Goal: Task Accomplishment & Management: Complete application form

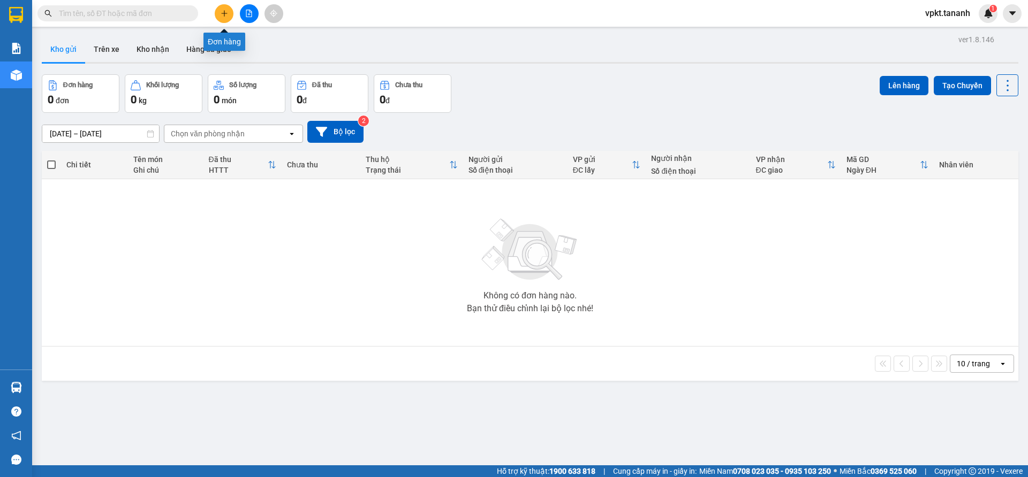
click at [223, 11] on icon "plus" at bounding box center [224, 13] width 7 height 7
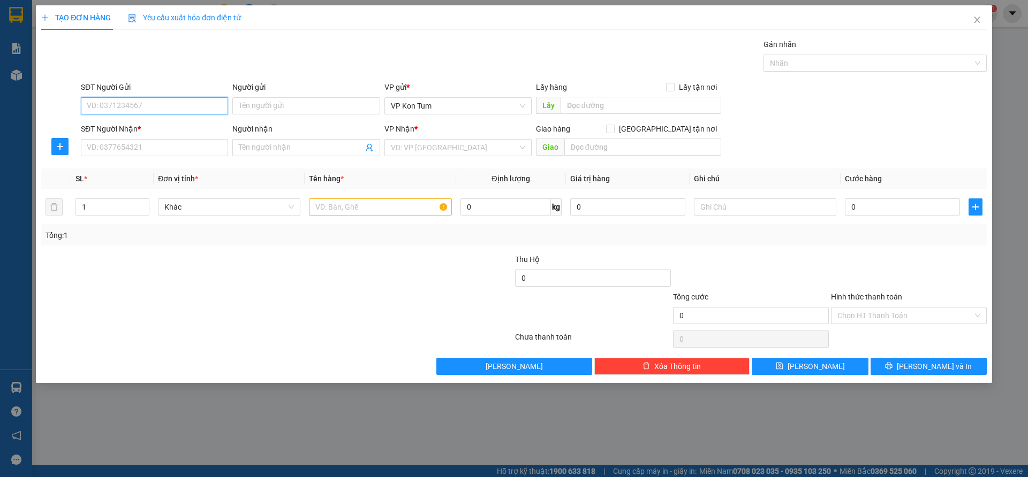
click at [153, 103] on input "SĐT Người Gửi" at bounding box center [154, 105] width 147 height 17
type input "0396925799"
click at [314, 101] on input "Người gửi" at bounding box center [305, 105] width 147 height 17
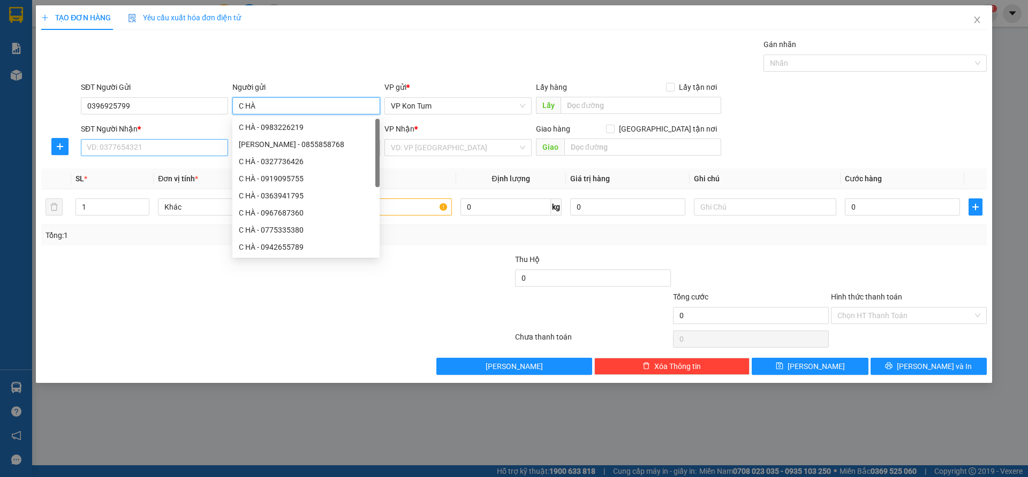
type input "C HÀ"
click at [140, 144] on input "SĐT Người Nhận *" at bounding box center [154, 147] width 147 height 17
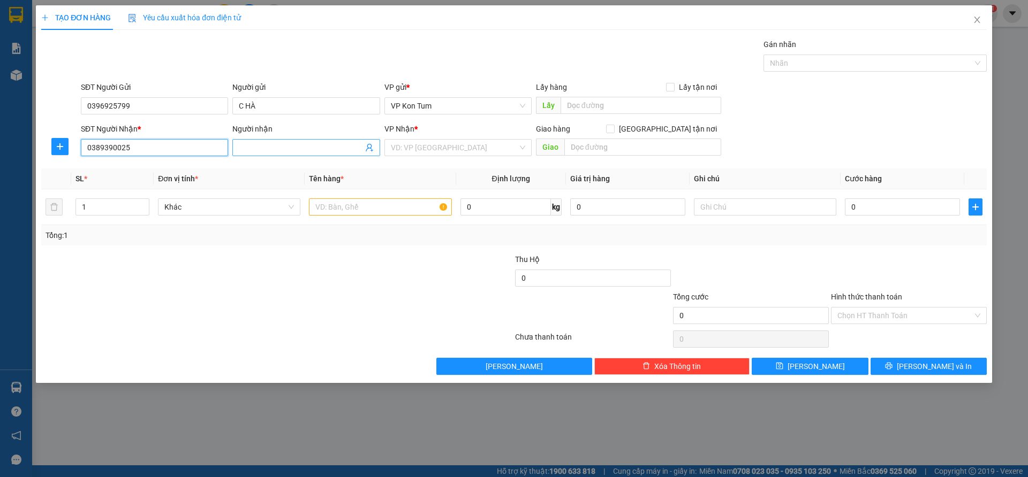
type input "0389390025"
click at [303, 148] on input "Người nhận" at bounding box center [301, 148] width 124 height 12
type input "C UYÊN"
click at [512, 143] on input "search" at bounding box center [454, 148] width 127 height 16
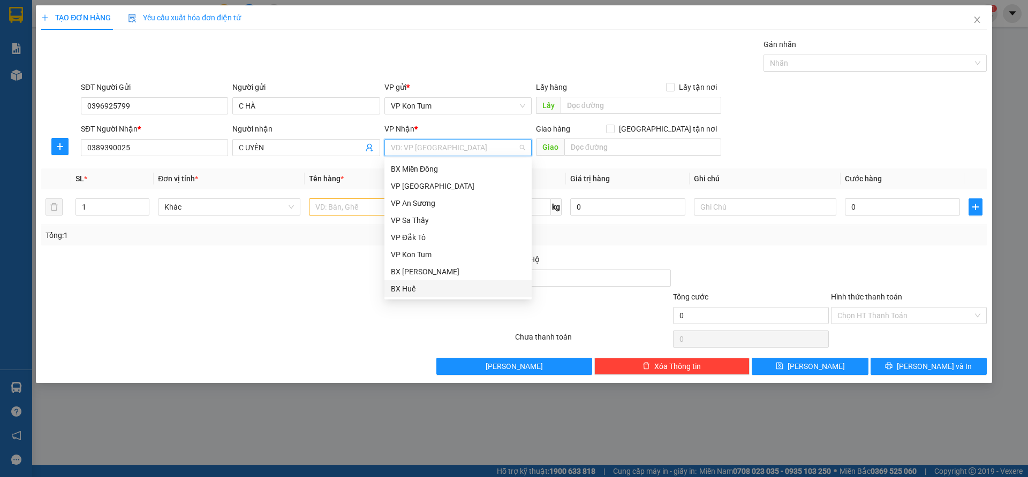
click at [424, 294] on div "BX Huế" at bounding box center [458, 289] width 134 height 12
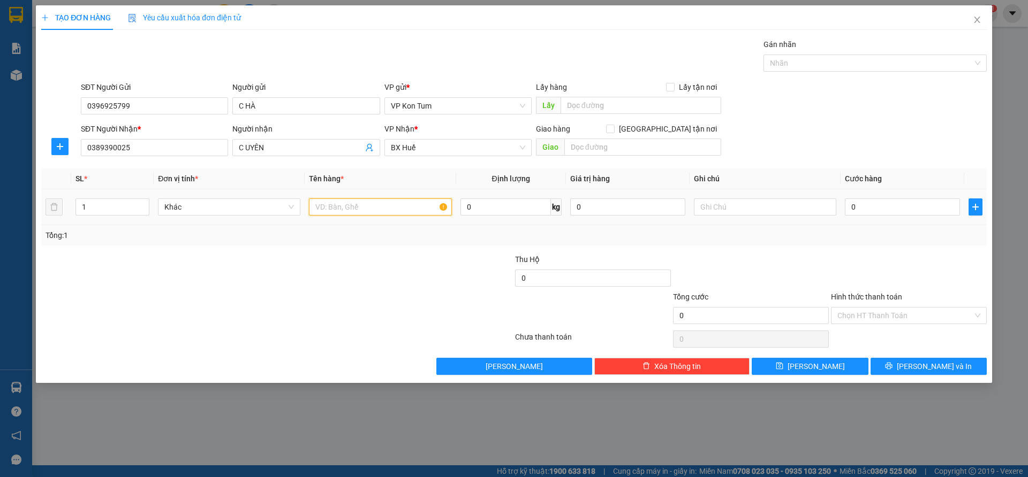
click at [360, 209] on input "text" at bounding box center [380, 207] width 142 height 17
type input "H"
type input "D"
type input "ĐỒ DÙNG"
click at [891, 209] on input "0" at bounding box center [902, 207] width 115 height 17
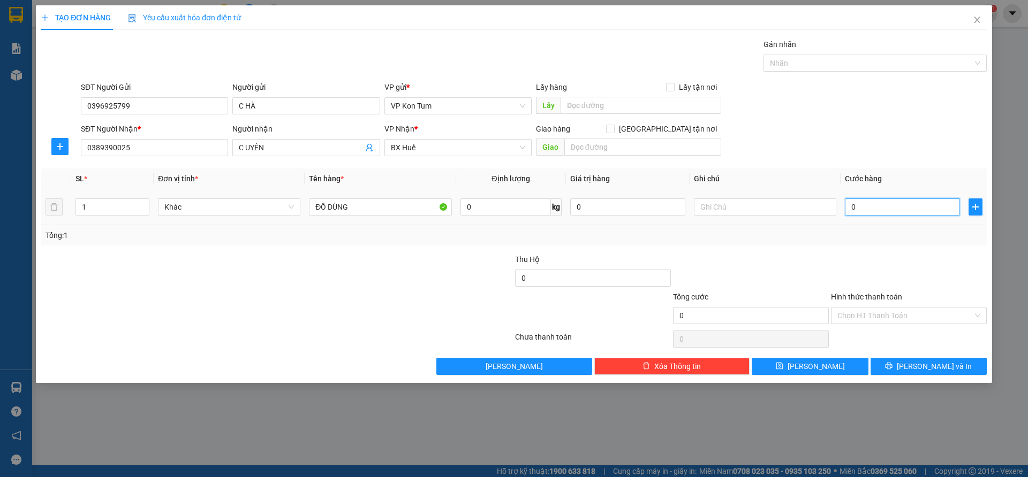
type input "4"
type input "40"
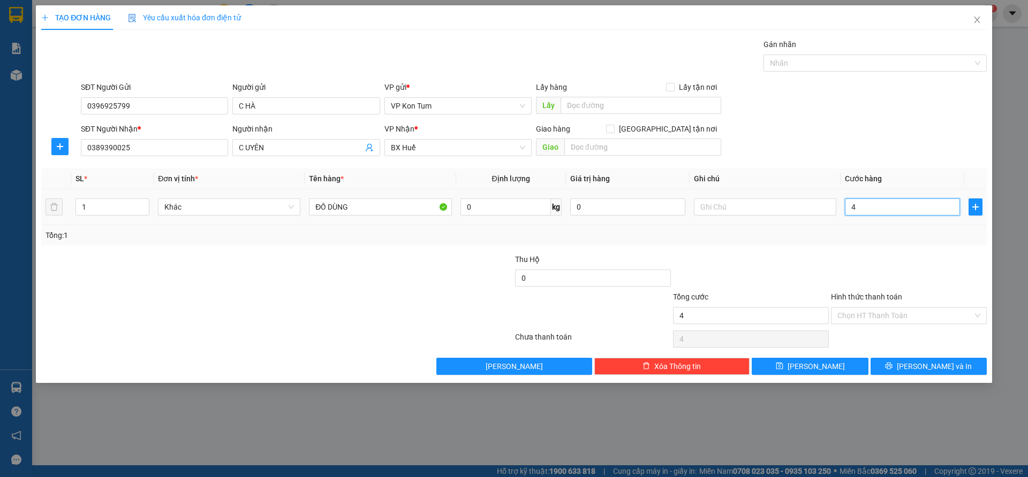
type input "40"
type input "400"
type input "4.000"
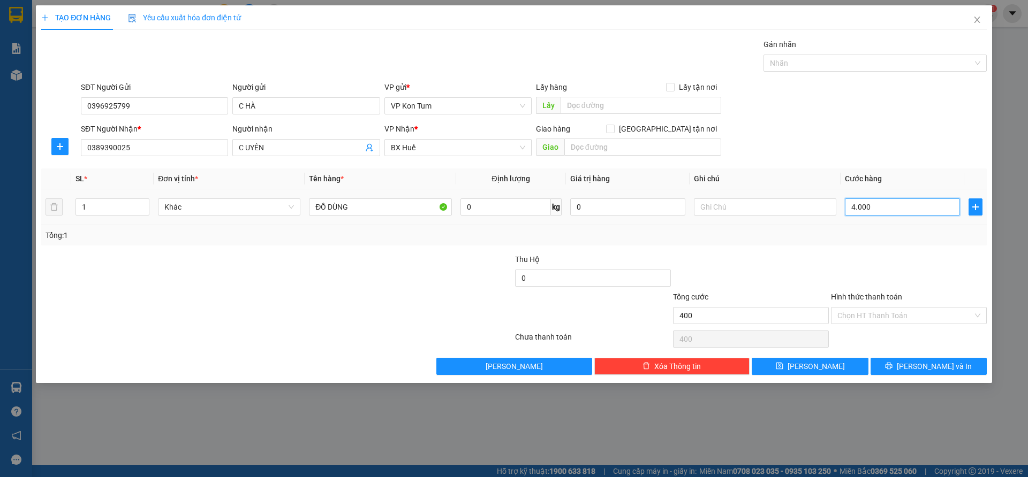
type input "4.000"
type input "40.000"
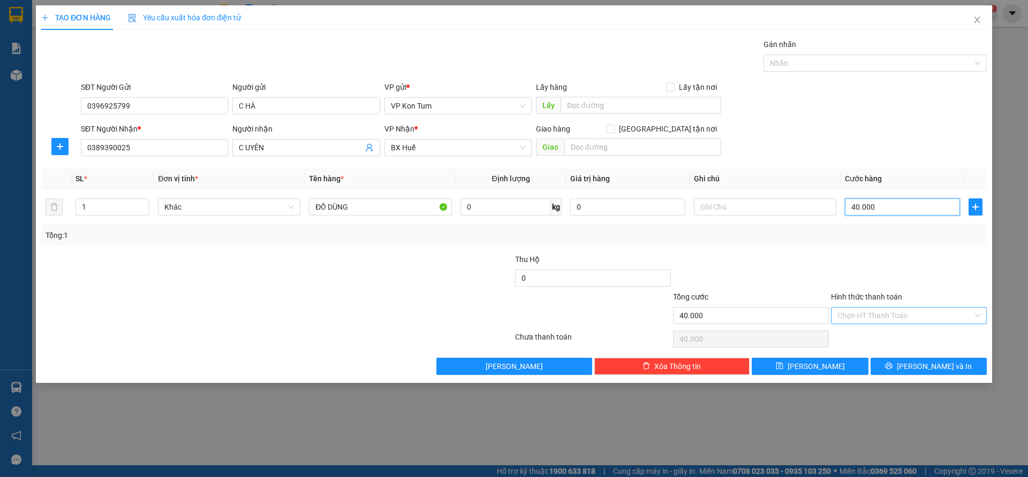
type input "40.000"
click at [970, 317] on input "Hình thức thanh toán" at bounding box center [904, 316] width 135 height 16
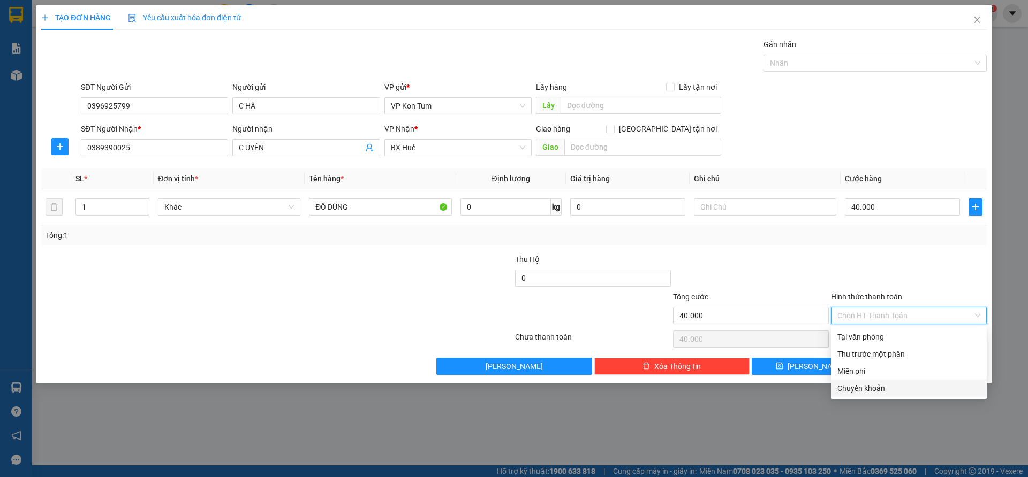
click at [881, 390] on div "Chuyển khoản" at bounding box center [908, 389] width 143 height 12
type input "0"
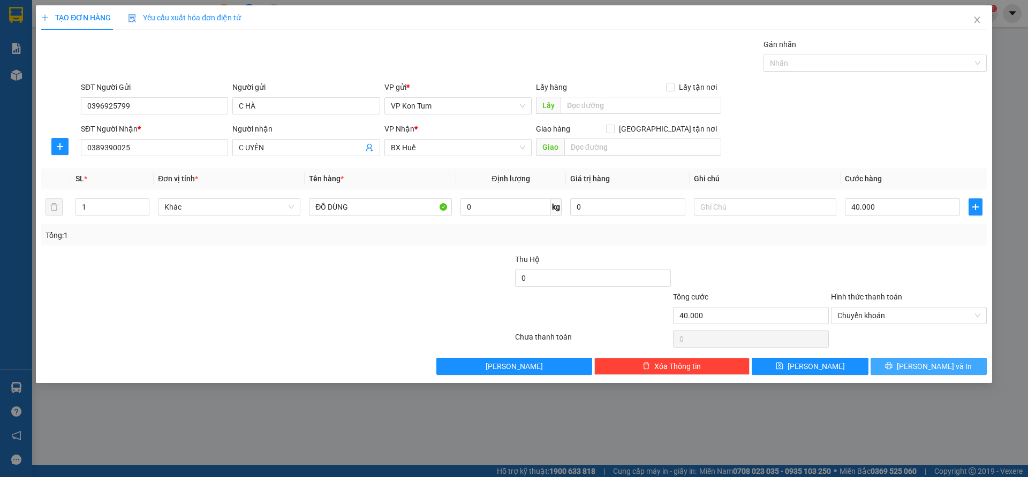
click at [924, 367] on span "Lưu và In" at bounding box center [934, 367] width 75 height 12
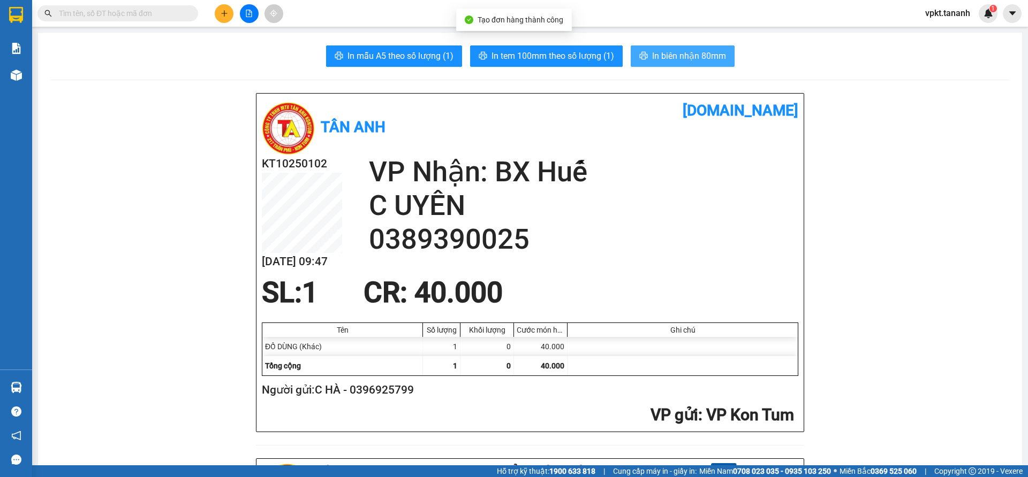
click at [669, 51] on span "In biên nhận 80mm" at bounding box center [689, 55] width 74 height 13
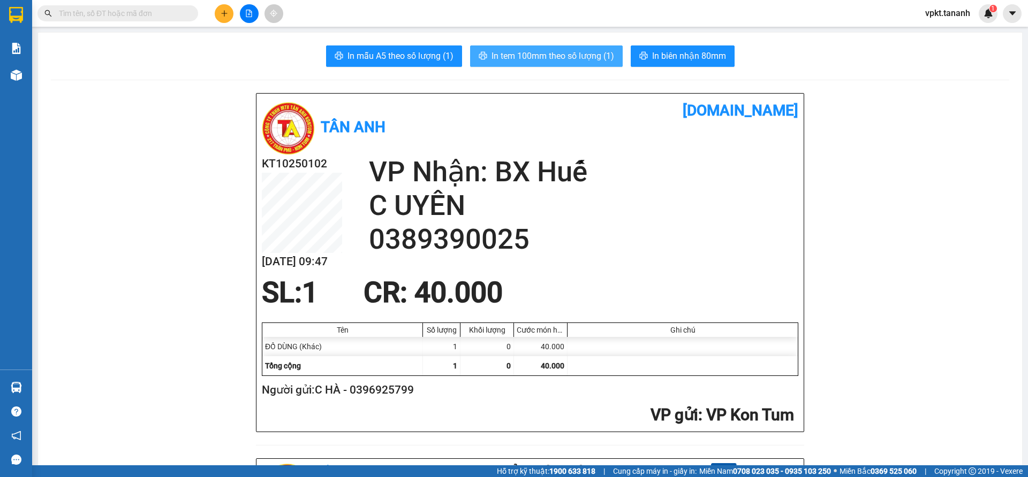
click at [563, 53] on span "In tem 100mm theo số lượng (1)" at bounding box center [552, 55] width 123 height 13
click at [544, 50] on span "In tem 100mm theo số lượng (1)" at bounding box center [552, 55] width 123 height 13
click at [295, 165] on h2 "KT10250102" at bounding box center [302, 164] width 80 height 18
click at [322, 161] on h2 "KT10250102" at bounding box center [302, 164] width 80 height 18
drag, startPoint x: 324, startPoint y: 167, endPoint x: 290, endPoint y: 166, distance: 34.3
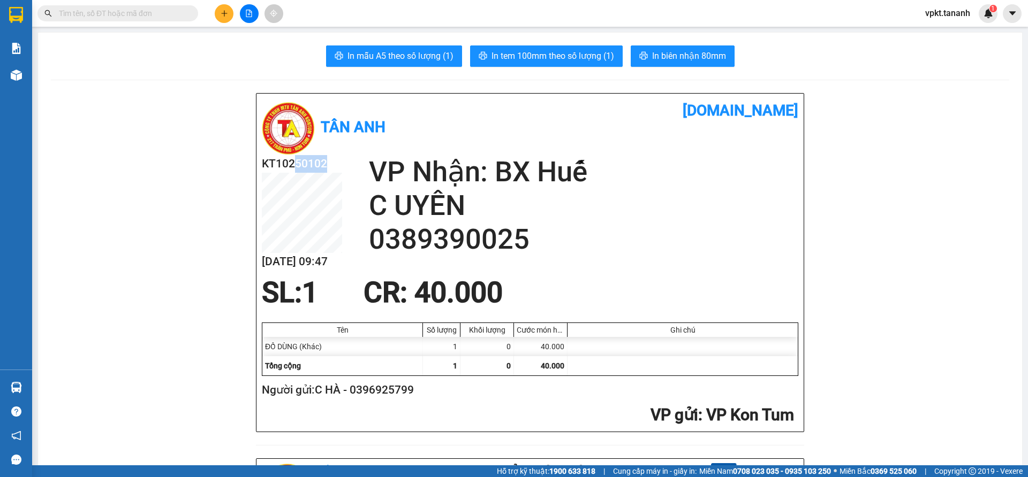
click at [290, 166] on h2 "KT10250102" at bounding box center [302, 164] width 80 height 18
drag, startPoint x: 908, startPoint y: 198, endPoint x: 892, endPoint y: 201, distance: 16.3
